Goal: Task Accomplishment & Management: Manage account settings

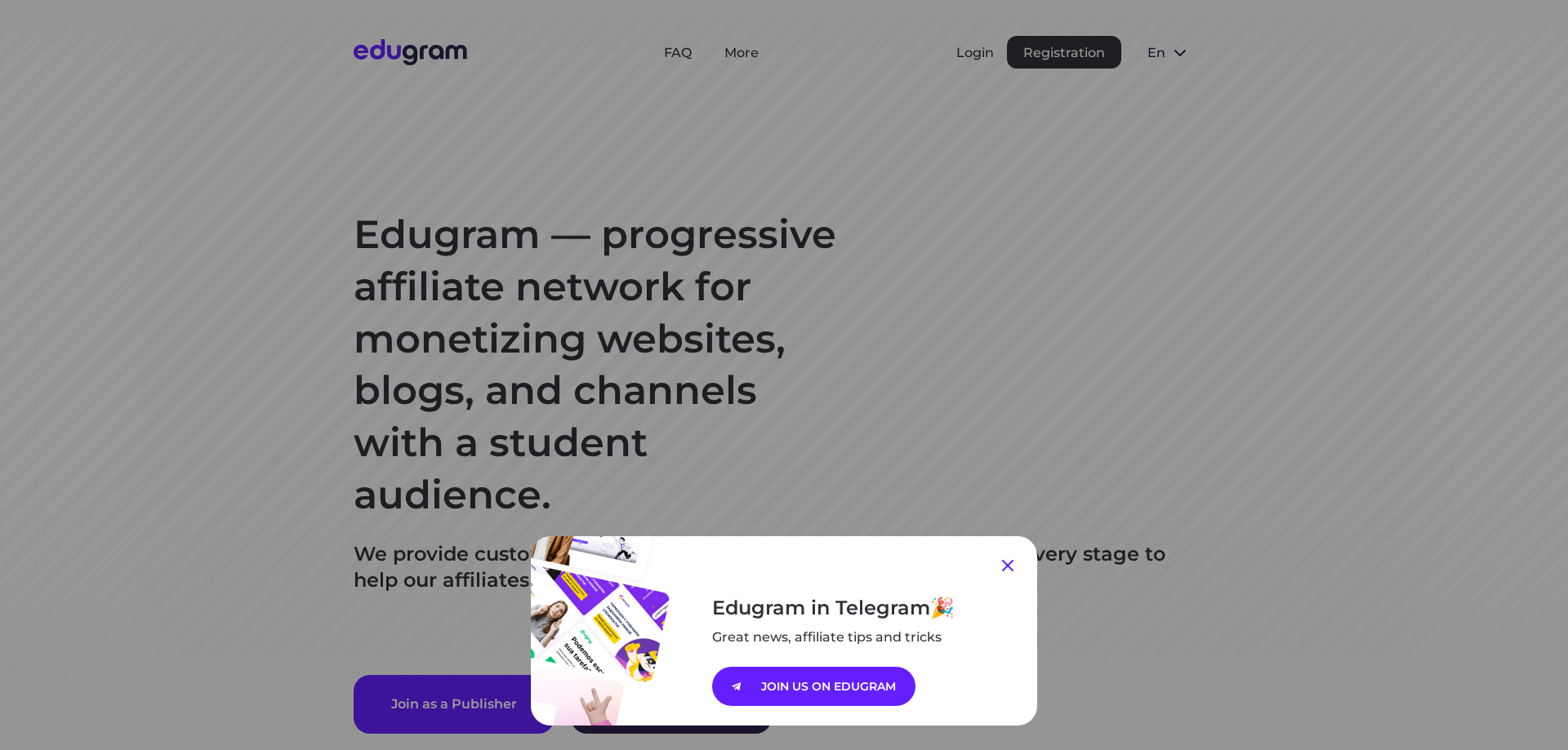
click at [1003, 560] on icon at bounding box center [1008, 566] width 20 height 20
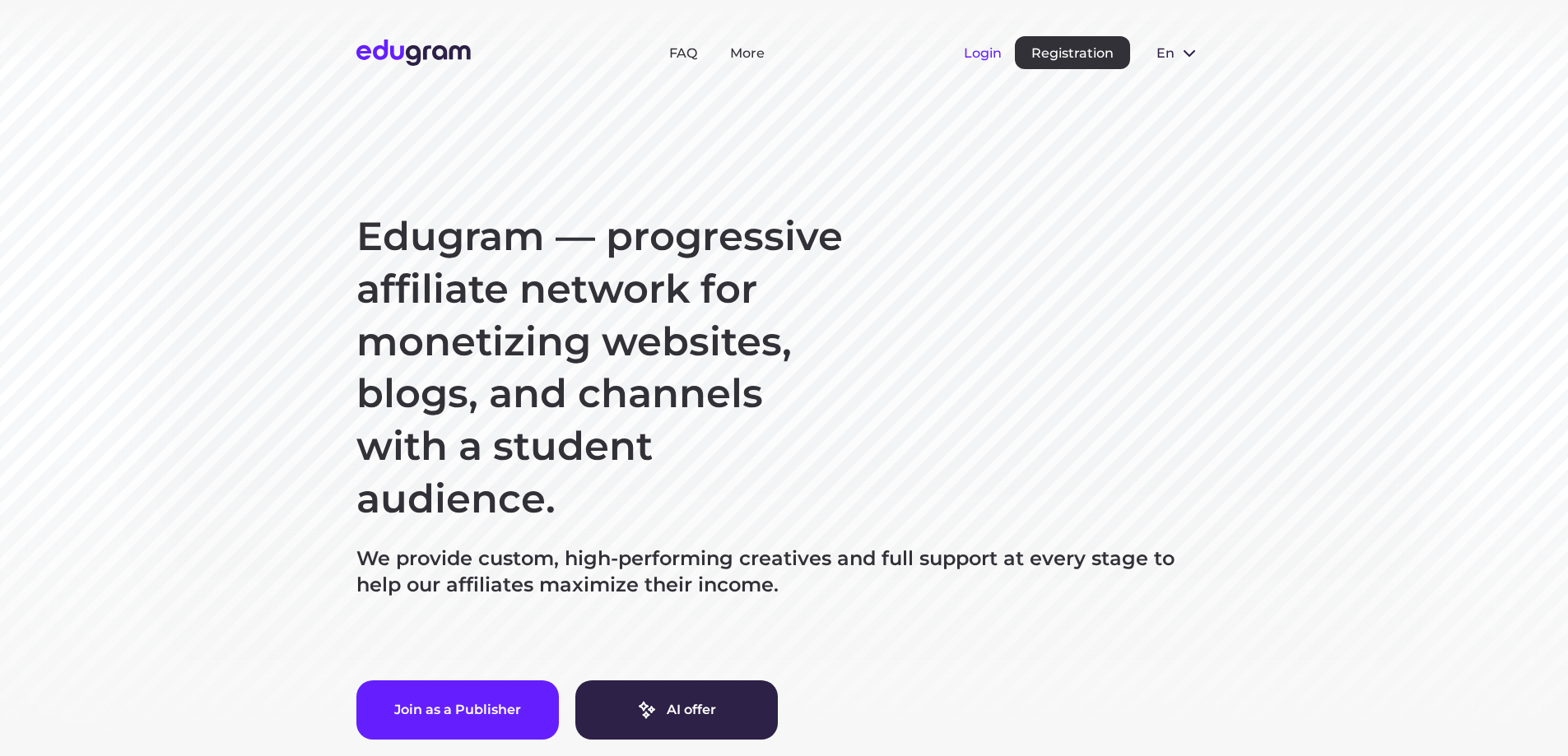
click at [997, 52] on button "Login" at bounding box center [982, 52] width 38 height 16
click at [996, 60] on button "Login" at bounding box center [982, 52] width 38 height 16
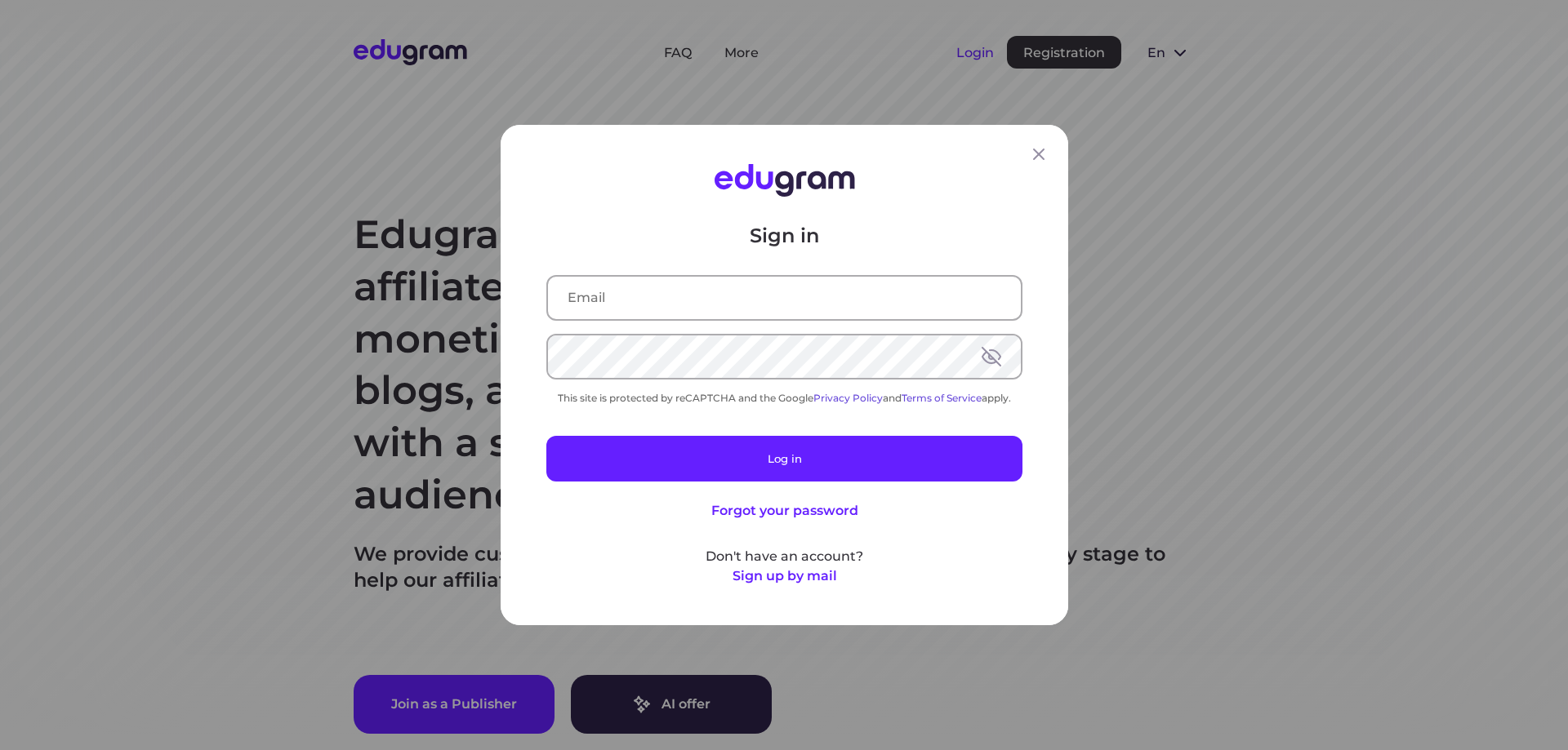
type input "[PERSON_NAME][EMAIL_ADDRESS][DOMAIN_NAME]"
click at [724, 310] on input "text" at bounding box center [784, 298] width 473 height 43
type input "[PERSON_NAME][EMAIL_ADDRESS][DOMAIN_NAME]"
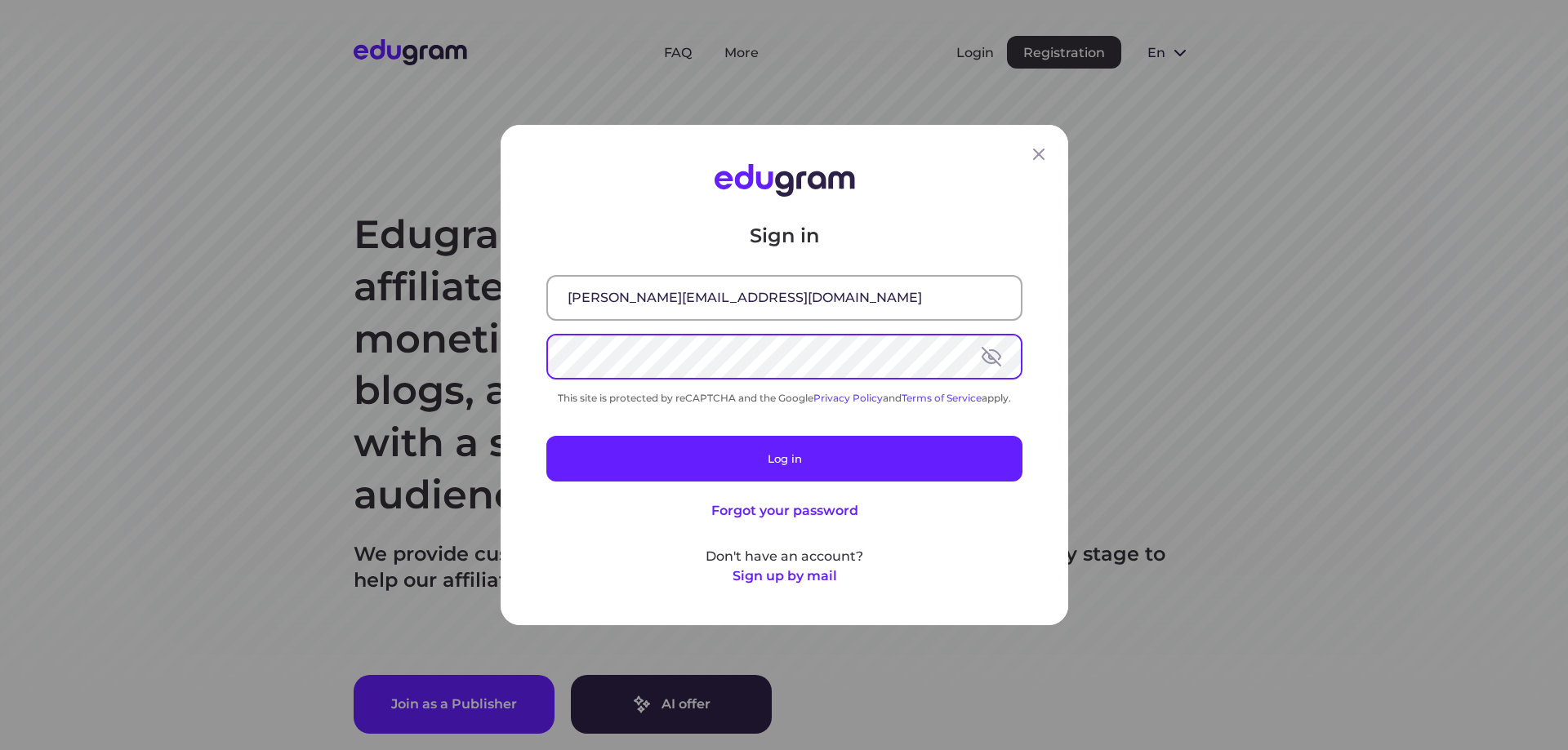
click at [694, 405] on div "Sign in [PERSON_NAME][EMAIL_ADDRESS][DOMAIN_NAME] This site is protected by reC…" at bounding box center [784, 405] width 476 height 364
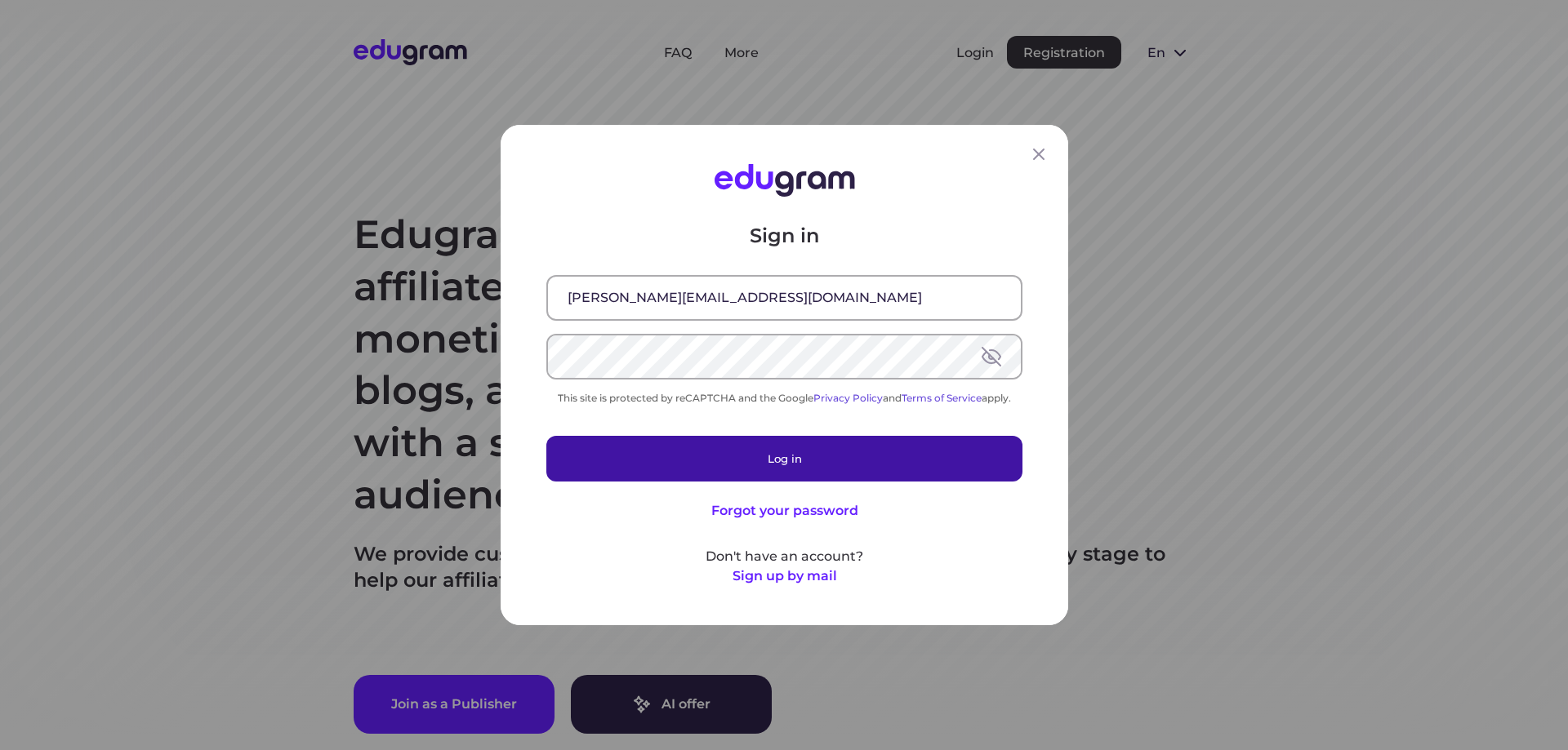
click at [728, 465] on button "Log in" at bounding box center [784, 459] width 476 height 45
